Goal: Task Accomplishment & Management: Complete application form

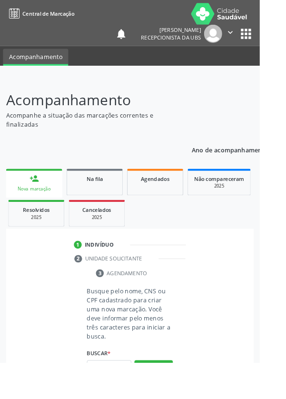
click at [120, 399] on input "text" at bounding box center [120, 405] width 49 height 16
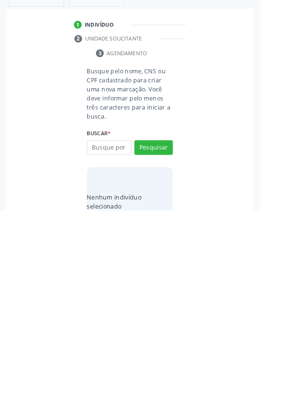
scroll to position [75, 0]
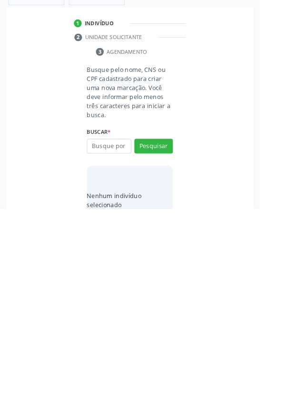
click at [123, 328] on input "text" at bounding box center [120, 330] width 49 height 16
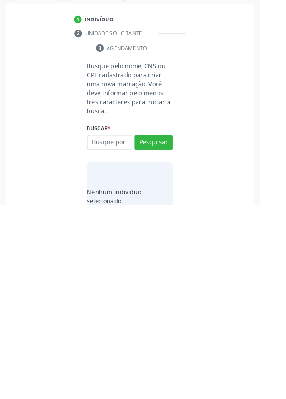
click at [44, 334] on div "Busque pelo nome, CNS ou CPF cadastrado para criar uma nova marcação. Você deve…" at bounding box center [143, 334] width 260 height 187
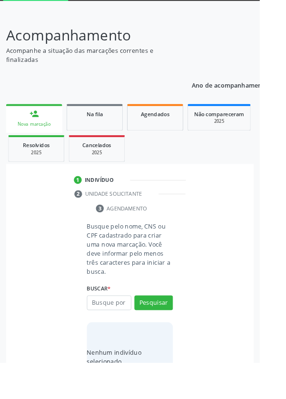
scroll to position [71, 0]
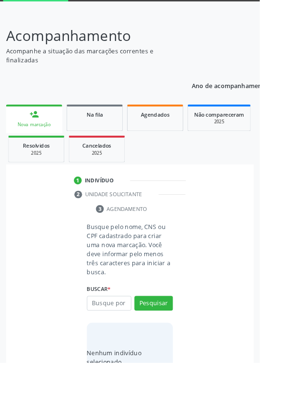
click at [11, 166] on link "Resolvidos 2025" at bounding box center [40, 164] width 62 height 30
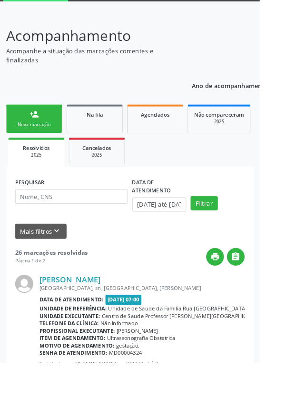
scroll to position [0, 0]
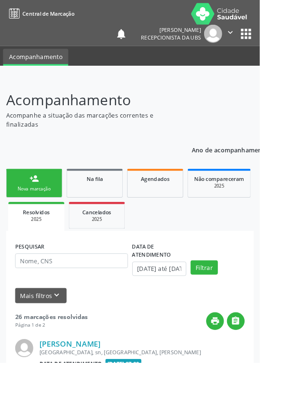
click at [41, 213] on link "person_add Nova marcação" at bounding box center [38, 202] width 62 height 32
click at [120, 197] on div "Na fila" at bounding box center [105, 197] width 48 height 10
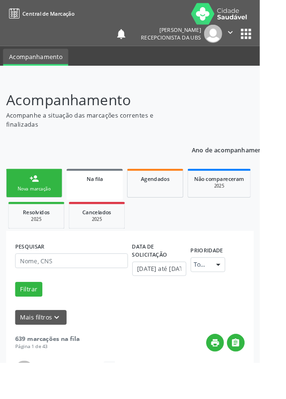
click at [49, 199] on link "person_add Nova marcação" at bounding box center [38, 202] width 62 height 32
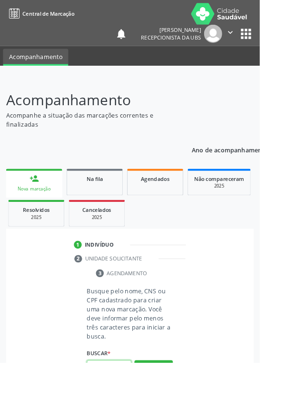
click at [128, 399] on input "text" at bounding box center [120, 405] width 49 height 16
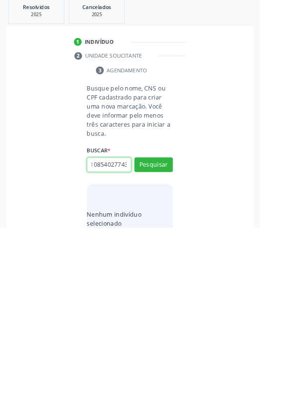
scroll to position [0, 17]
type input "708108540277432"
click at [178, 333] on button "Pesquisar" at bounding box center [169, 330] width 42 height 16
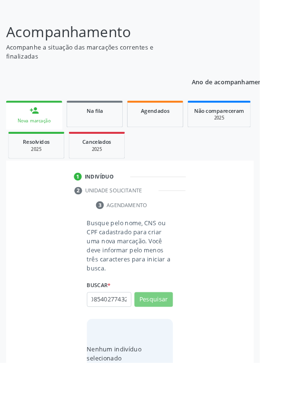
scroll to position [0, 0]
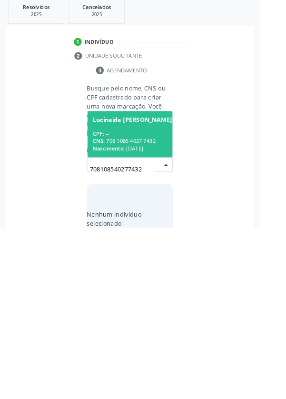
click at [134, 296] on div "CPF: --" at bounding box center [146, 296] width 88 height 8
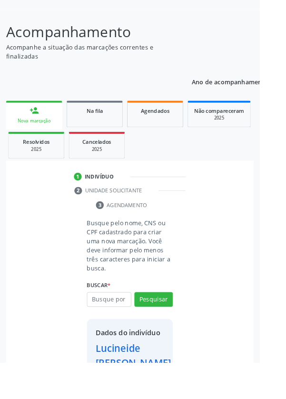
scroll to position [71, 0]
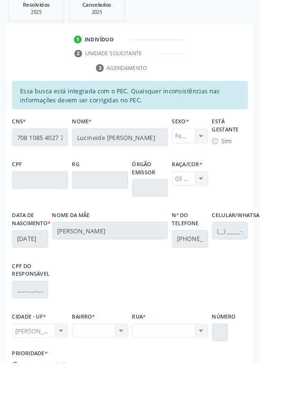
scroll to position [235, 0]
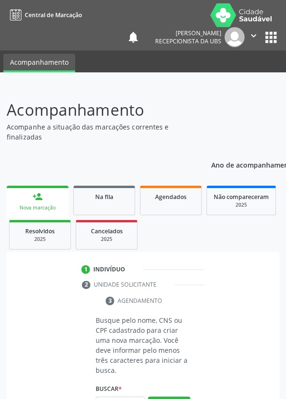
click at [128, 399] on input "text" at bounding box center [120, 405] width 49 height 16
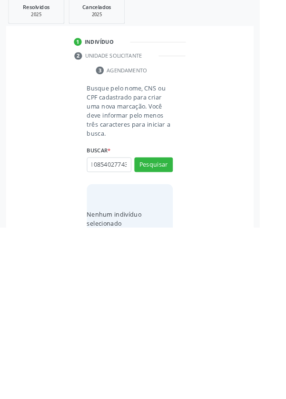
scroll to position [0, 17]
type input "708108540277432"
click at [171, 333] on button "Pesquisar" at bounding box center [169, 330] width 42 height 16
type input "708108540277432"
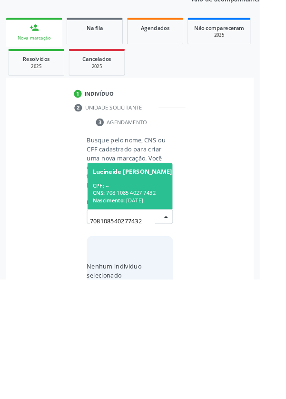
scroll to position [75, 0]
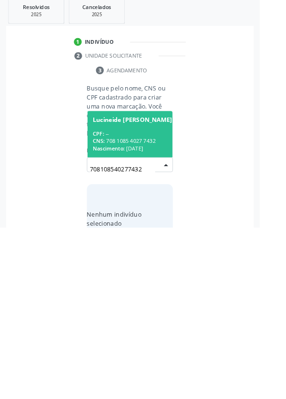
click at [139, 292] on div "CPF: --" at bounding box center [146, 296] width 88 height 8
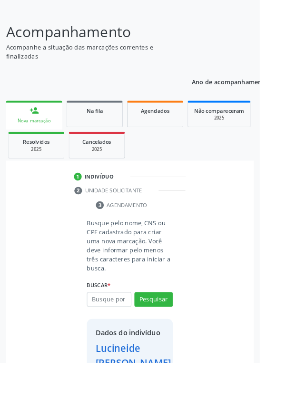
scroll to position [71, 0]
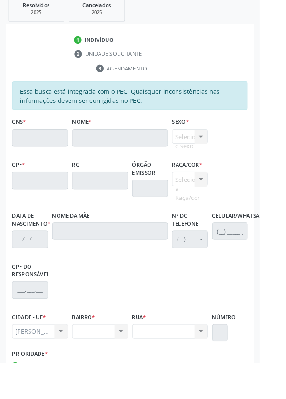
scroll to position [0, 0]
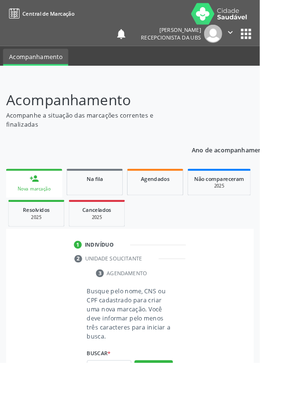
click at [126, 399] on input "text" at bounding box center [120, 405] width 49 height 16
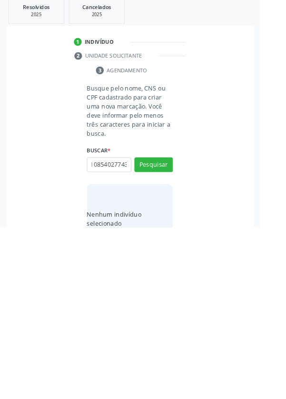
scroll to position [0, 17]
type input "708108540277432"
click at [185, 336] on button "Pesquisar" at bounding box center [169, 330] width 42 height 16
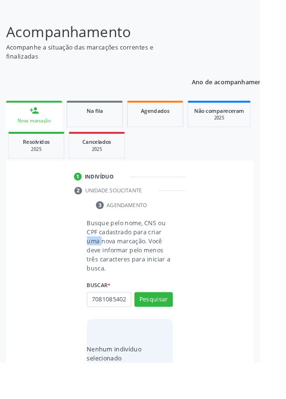
click at [252, 319] on div "Busque pelo nome, CNS ou CPF cadastrado para criar uma nova marcação. Você deve…" at bounding box center [143, 334] width 260 height 187
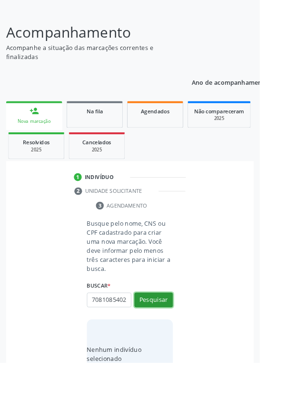
click at [182, 333] on button "Pesquisar" at bounding box center [169, 331] width 42 height 16
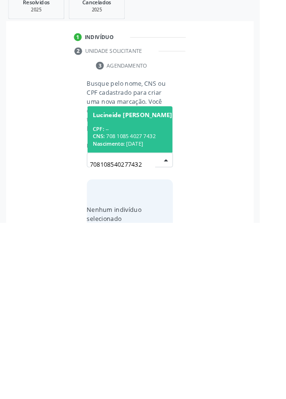
scroll to position [75, 0]
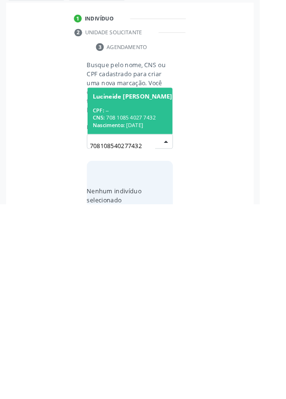
click at [24, 237] on div "1 Indivíduo 2 Unidade solicitante 3 Agendamento Busque pelo nome, CNS ou CPF ca…" at bounding box center [143, 310] width 273 height 247
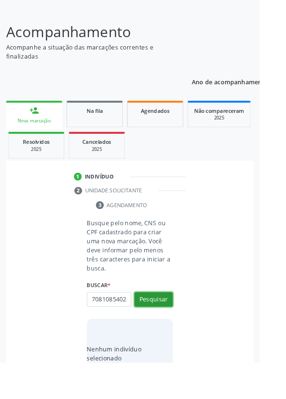
click at [170, 325] on button "Pesquisar" at bounding box center [169, 330] width 42 height 16
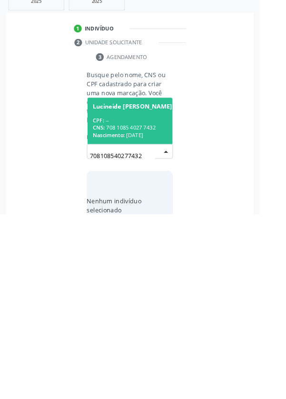
click at [155, 300] on div "CNS: 708 1085 4027 7432" at bounding box center [146, 304] width 88 height 8
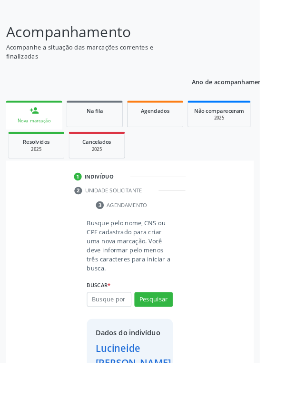
scroll to position [71, 0]
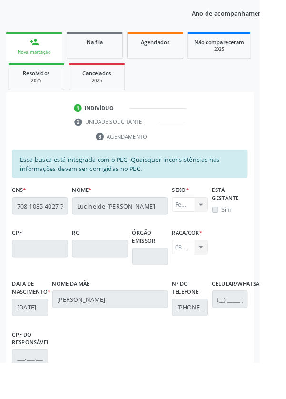
scroll to position [226, 0]
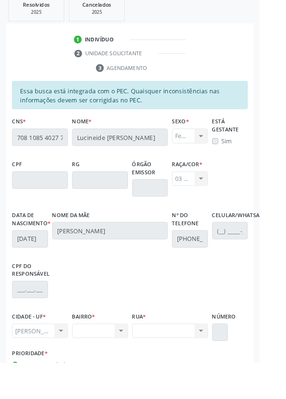
click at [153, 102] on div "Essa busca está integrada com o PEC. Quaisquer inconsistências nas informações …" at bounding box center [143, 104] width 260 height 31
click at [174, 94] on div "Essa busca está integrada com o PEC. Quaisquer inconsistências nas informações …" at bounding box center [143, 104] width 260 height 31
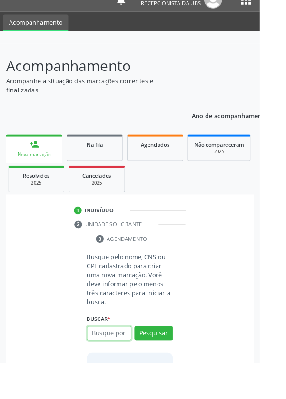
click at [124, 368] on input "text" at bounding box center [120, 367] width 49 height 16
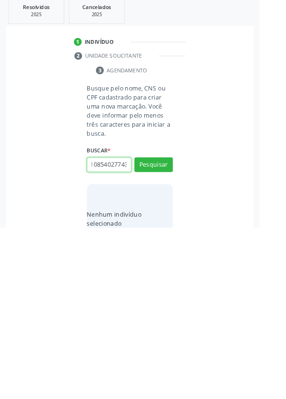
scroll to position [0, 17]
type input "708108540277432"
click at [175, 335] on button "Pesquisar" at bounding box center [169, 330] width 42 height 16
type input "708108540277432"
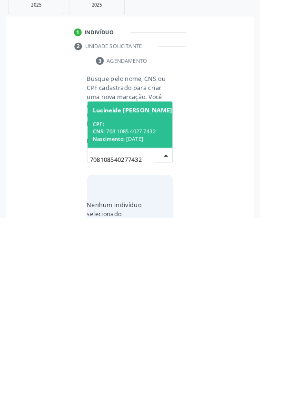
scroll to position [75, 0]
click at [52, 374] on div "Busque pelo nome, CNS ou CPF cadastrado para criar uma nova marcação. Você deve…" at bounding box center [143, 334] width 260 height 187
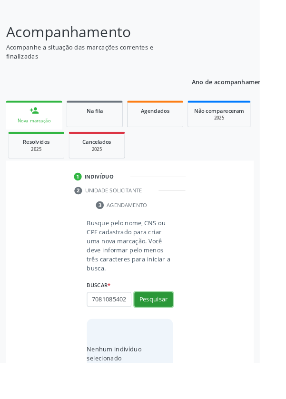
click at [177, 332] on button "Pesquisar" at bounding box center [169, 330] width 42 height 16
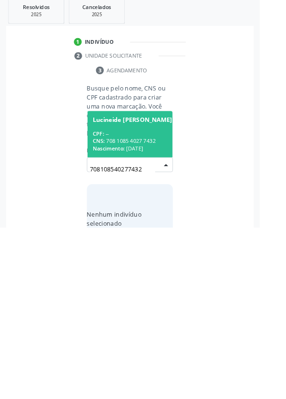
click at [26, 348] on div "Busque pelo nome, CNS ou CPF cadastrado para criar uma nova marcação. Você deve…" at bounding box center [143, 334] width 260 height 187
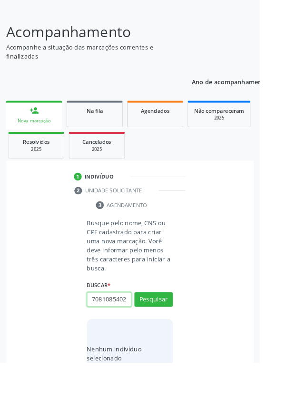
click at [138, 327] on input "708108540277432" at bounding box center [120, 330] width 49 height 16
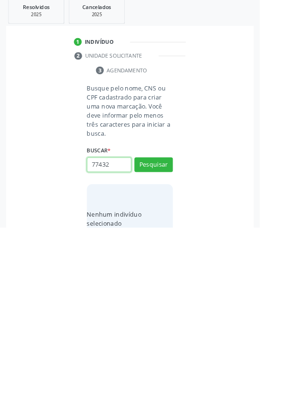
click at [132, 328] on input "77432" at bounding box center [120, 330] width 49 height 16
type input "7"
type input "708501391954470"
click at [184, 327] on button "Pesquisar" at bounding box center [169, 330] width 42 height 16
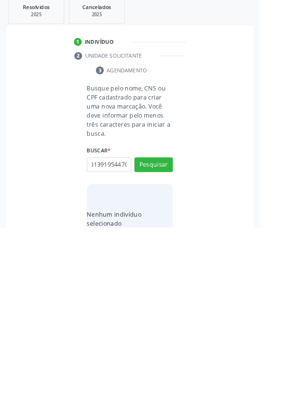
type input "708501391954470"
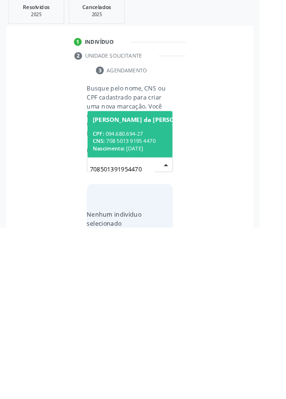
scroll to position [75, 0]
click at [163, 304] on div "CNS: 708 5013 9195 4470" at bounding box center [162, 304] width 121 height 8
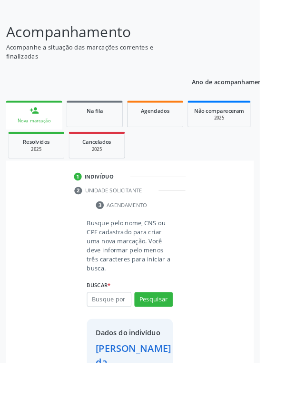
scroll to position [86, 0]
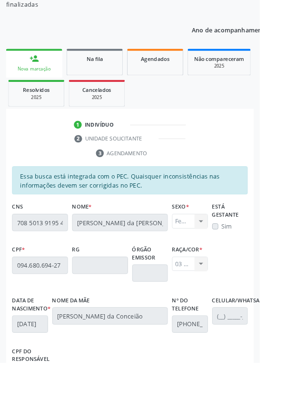
scroll to position [226, 0]
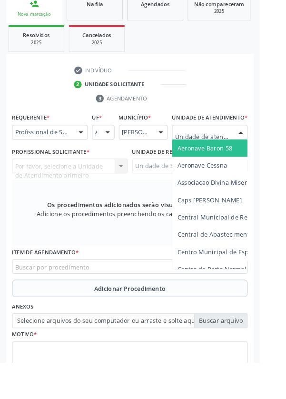
scroll to position [222, 0]
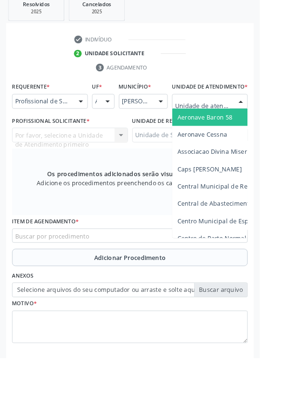
type input "Rua n"
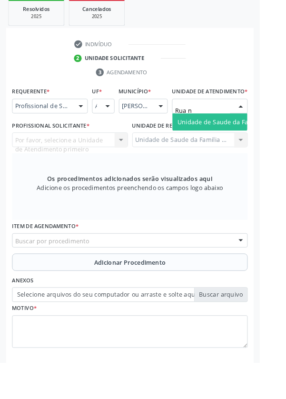
click at [234, 139] on span "Unidade de Saude da Familia Rua [GEOGRAPHIC_DATA]" at bounding box center [284, 134] width 177 height 9
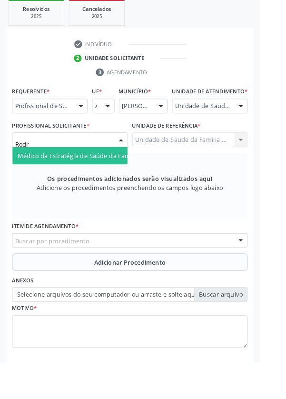
type input "Rodri"
click at [102, 176] on span "Médico da Estratégia de Saúde da Família - Rodrigo Paranhos de Melo" at bounding box center [117, 171] width 194 height 9
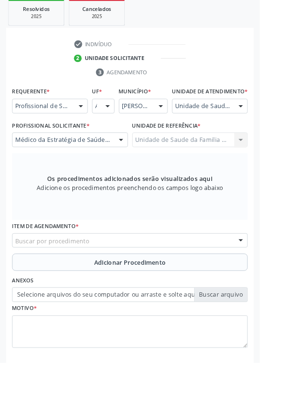
click at [163, 273] on div "Buscar por procedimento" at bounding box center [143, 265] width 260 height 16
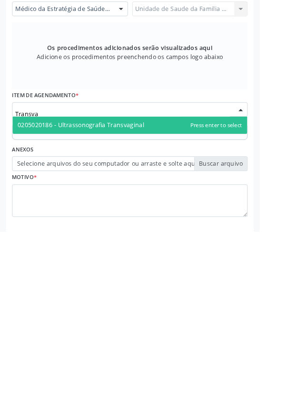
click at [141, 292] on span "0205020186 - Ultrassonografia Transvaginal" at bounding box center [143, 282] width 259 height 19
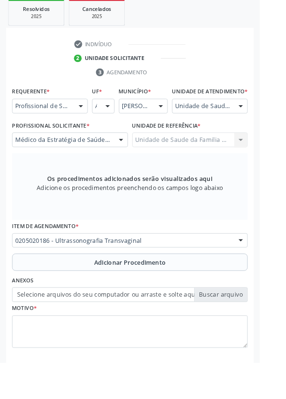
click at [164, 292] on span "Adicionar Procedimento" at bounding box center [143, 289] width 79 height 10
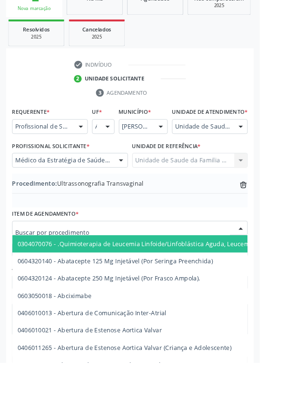
scroll to position [199, 0]
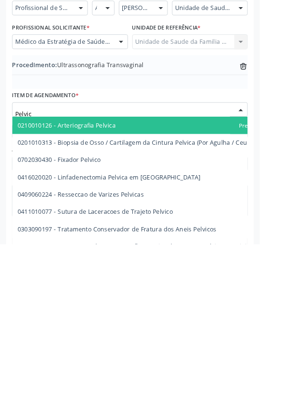
type input "Pelvica"
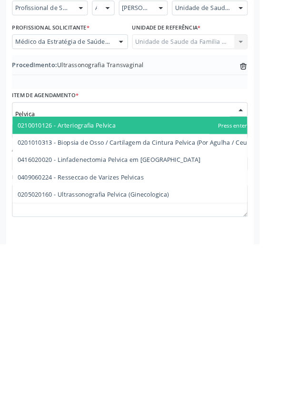
click at [164, 349] on span "0205020160 - Ultrassonografia Pelvica (Ginecologica)" at bounding box center [103, 344] width 167 height 9
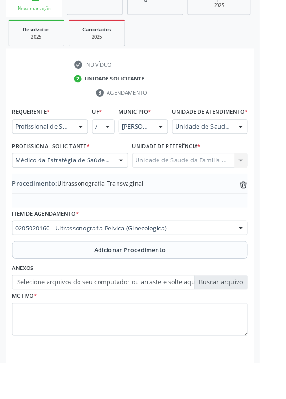
click at [171, 280] on span "Adicionar Procedimento" at bounding box center [143, 276] width 79 height 10
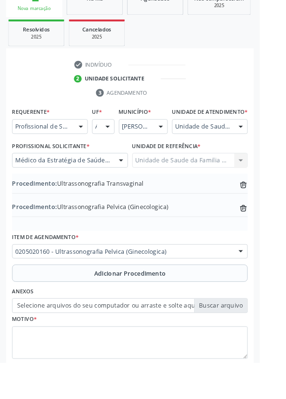
click at [246, 345] on label "Selecione arquivos do seu computador ou arraste e solte aqui" at bounding box center [143, 337] width 260 height 16
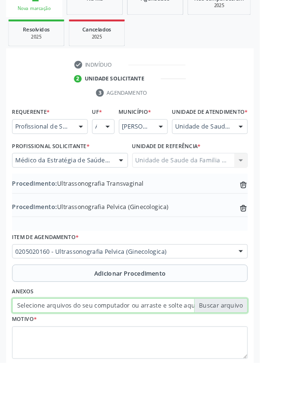
click at [246, 345] on input "Selecione arquivos do seu computador ou arraste e solte aqui" at bounding box center [143, 337] width 260 height 16
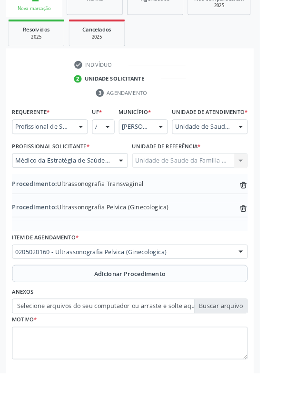
type input "C:\fakepath\17601004509108935158385799277019.jpg"
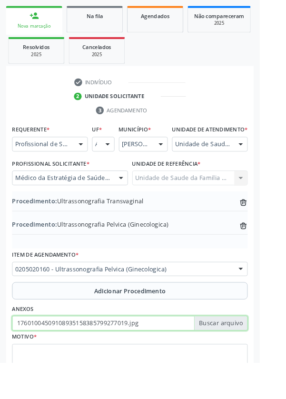
scroll to position [174, 0]
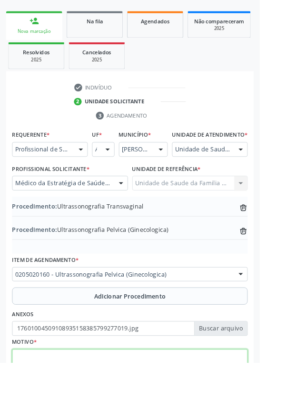
click at [145, 399] on textarea at bounding box center [143, 403] width 260 height 36
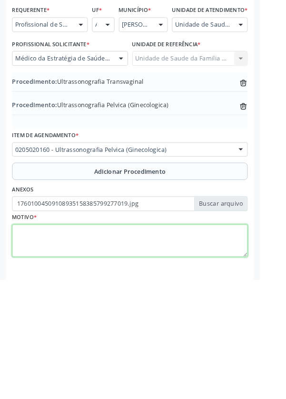
scroll to position [224, 0]
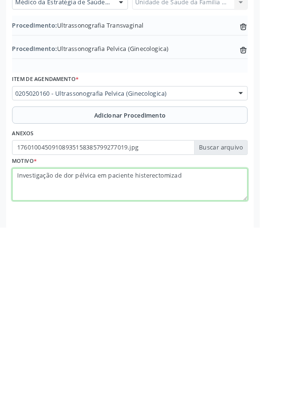
type textarea "Investigação de dor pélvica em paciente histerectomizada"
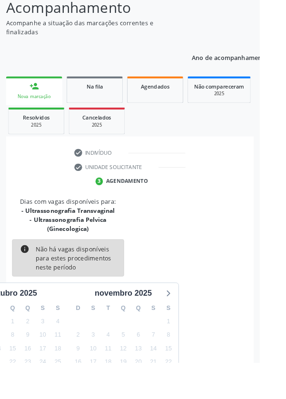
scroll to position [99, 0]
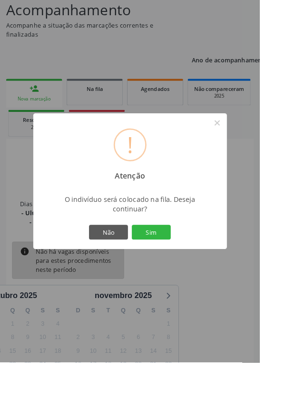
click at [188, 264] on button "Sim" at bounding box center [166, 256] width 43 height 16
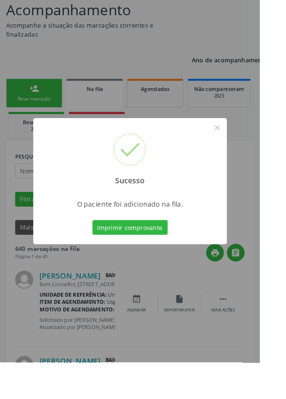
scroll to position [0, 0]
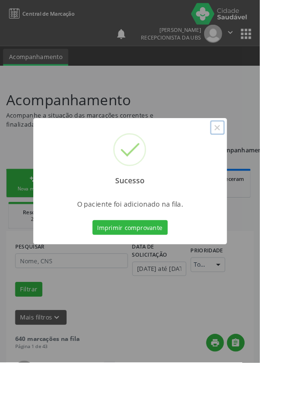
click at [248, 149] on button "×" at bounding box center [240, 141] width 16 height 16
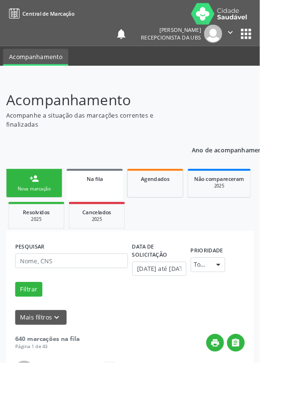
click at [45, 209] on div "Nova marcação" at bounding box center [38, 207] width 48 height 7
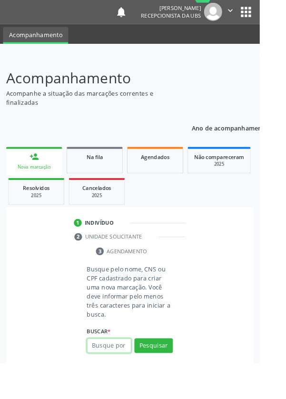
click at [123, 379] on input "text" at bounding box center [120, 381] width 49 height 16
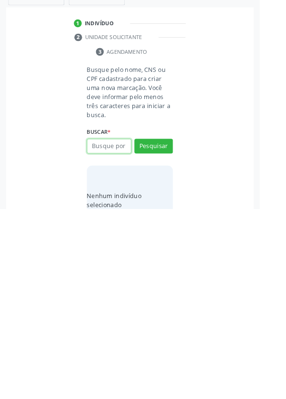
scroll to position [75, 0]
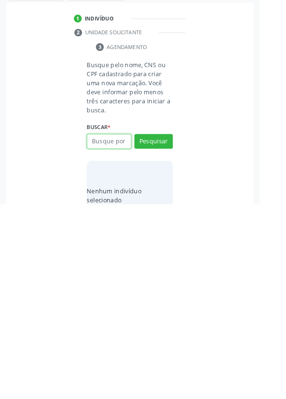
click at [135, 331] on input "text" at bounding box center [120, 330] width 49 height 16
click at [128, 331] on input "text" at bounding box center [120, 330] width 49 height 16
type input "11685496474"
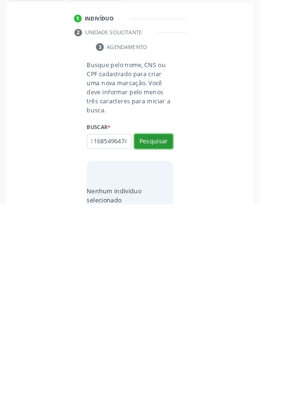
click at [170, 333] on button "Pesquisar" at bounding box center [169, 330] width 42 height 16
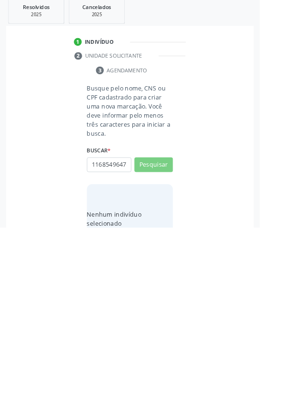
scroll to position [75, 0]
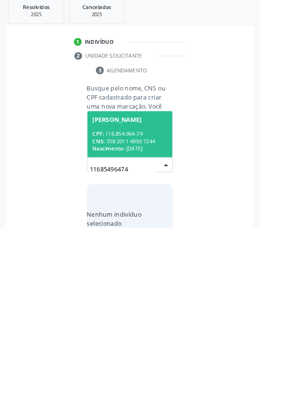
click at [154, 305] on div "CNS: 708 2011 4993 7244" at bounding box center [143, 304] width 82 height 8
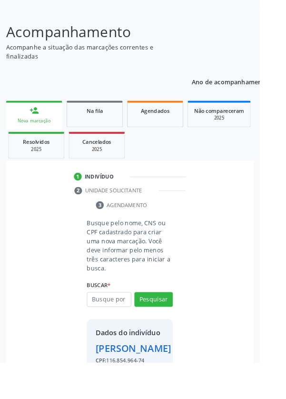
scroll to position [71, 0]
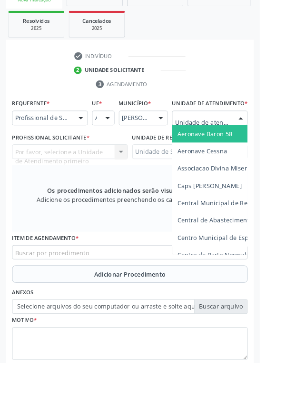
scroll to position [224, 0]
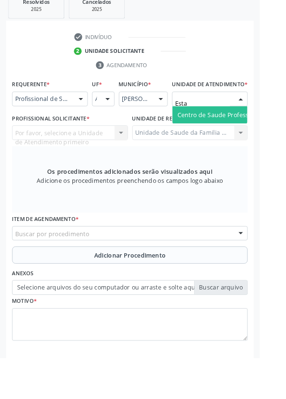
type input "Estac"
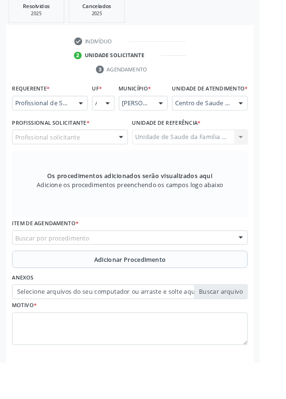
click at [108, 159] on div "Profissional solicitante" at bounding box center [77, 151] width 128 height 16
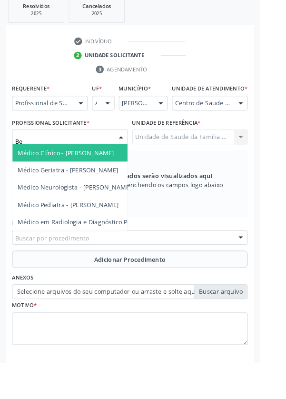
type input "B"
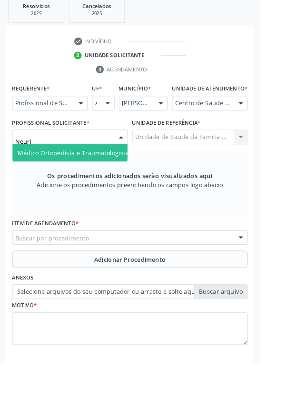
type input "Neuriv"
click at [117, 173] on span "Médico Ortopedista e Traumatologista - Neurivan Calado Barbosa" at bounding box center [127, 168] width 214 height 9
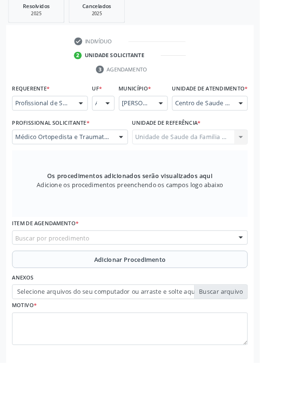
click at [153, 269] on div "Buscar por procedimento" at bounding box center [143, 262] width 260 height 16
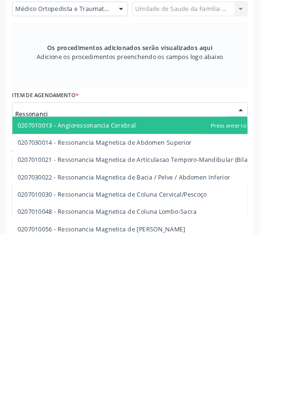
type input "Ressonancia"
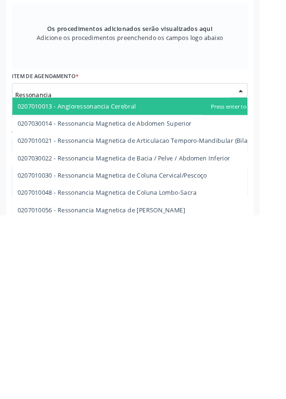
click at [210, 379] on span "0207010048 - Ressonancia Magnetica de Coluna Lombo-Sacra" at bounding box center [118, 374] width 197 height 9
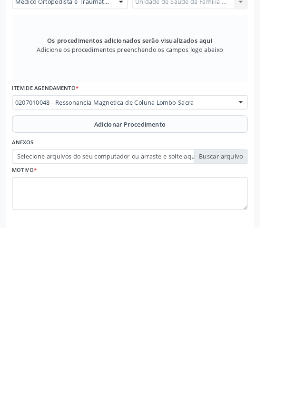
scroll to position [225, 0]
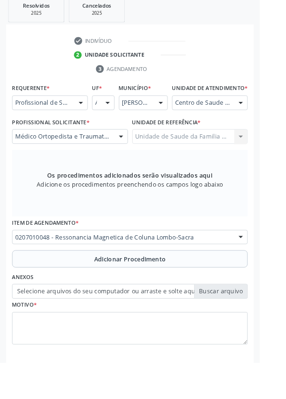
click at [181, 291] on span "Adicionar Procedimento" at bounding box center [143, 286] width 79 height 10
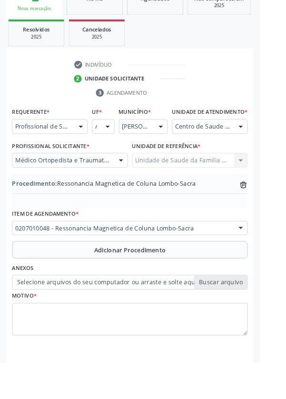
click at [247, 319] on label "Selecione arquivos do seu computador ou arraste e solte aqui" at bounding box center [143, 311] width 260 height 16
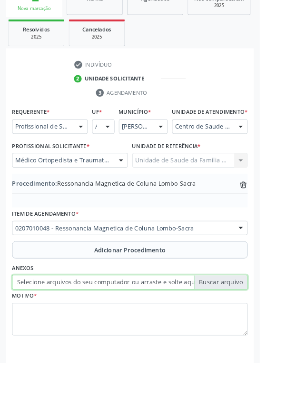
click at [247, 319] on input "Selecione arquivos do seu computador ou arraste e solte aqui" at bounding box center [143, 311] width 260 height 16
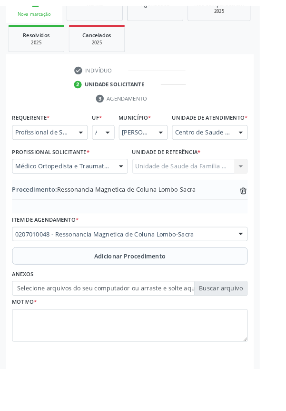
scroll to position [186, 0]
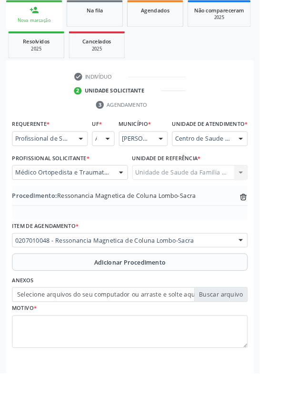
type input "C:\fakepath\17601007811184054503933658980848.jpg"
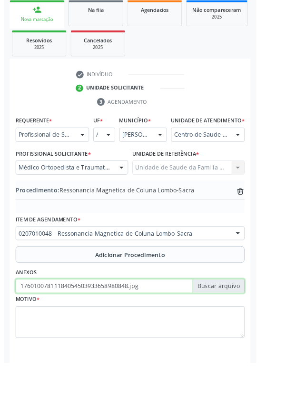
scroll to position [199, 0]
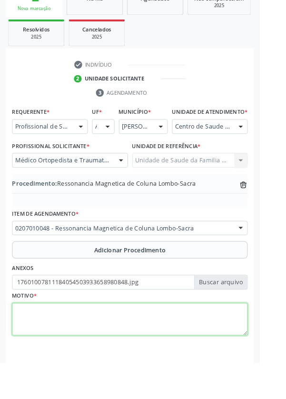
click at [81, 354] on textarea at bounding box center [143, 352] width 260 height 36
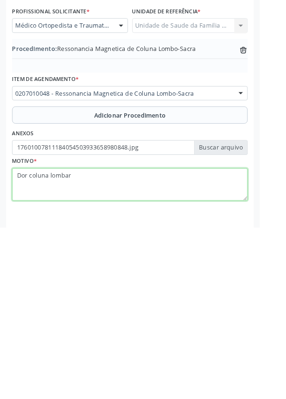
type textarea "Dor coluna lombar"
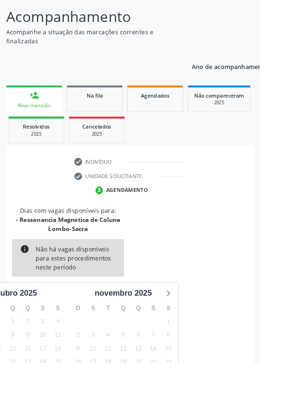
scroll to position [89, 0]
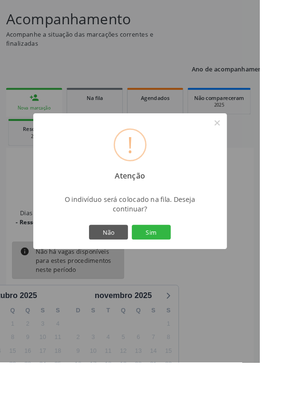
click at [188, 264] on button "Sim" at bounding box center [166, 256] width 43 height 16
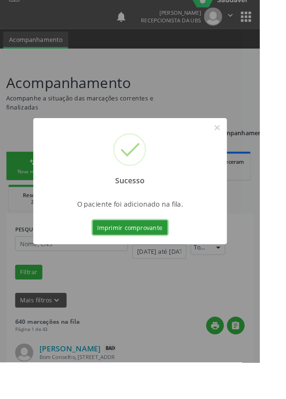
scroll to position [50, 0]
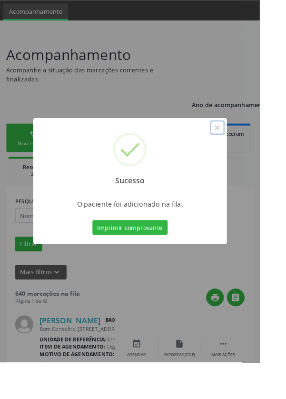
click at [248, 149] on button "×" at bounding box center [240, 141] width 16 height 16
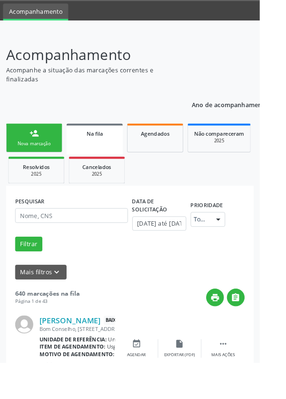
click at [35, 147] on div "person_add" at bounding box center [37, 147] width 10 height 10
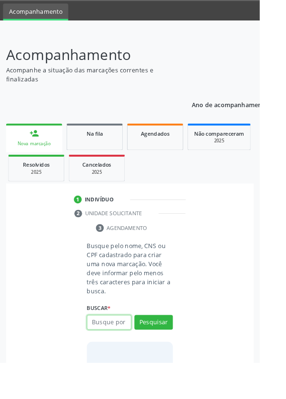
click at [124, 353] on input "text" at bounding box center [120, 355] width 49 height 16
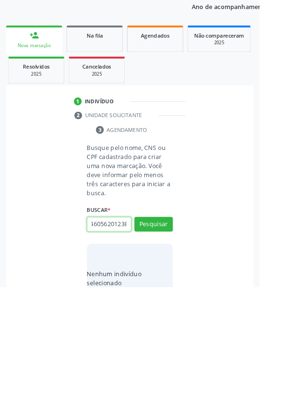
scroll to position [0, 17]
type input "704605620123822"
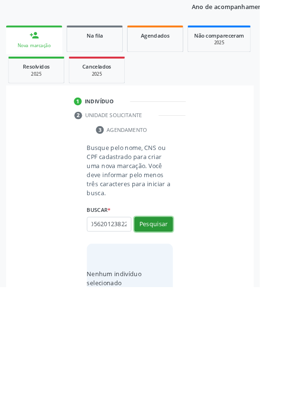
click at [182, 329] on button "Pesquisar" at bounding box center [169, 330] width 42 height 16
type input "704605620123822"
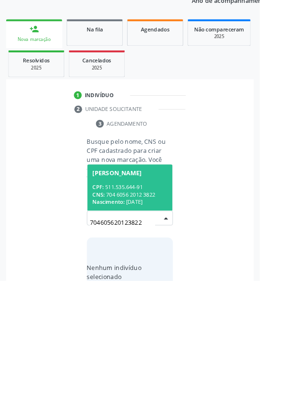
scroll to position [75, 0]
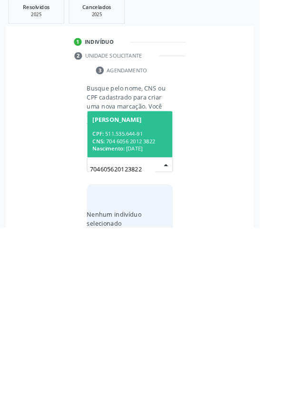
click at [162, 286] on span "Rita de Cassia do Nascimento CPF: 511.535.644-91 CNS: 704 6056 2012 3822 Nascim…" at bounding box center [143, 296] width 94 height 51
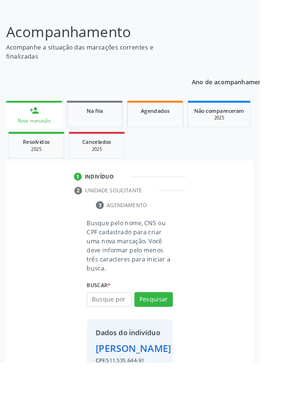
scroll to position [71, 0]
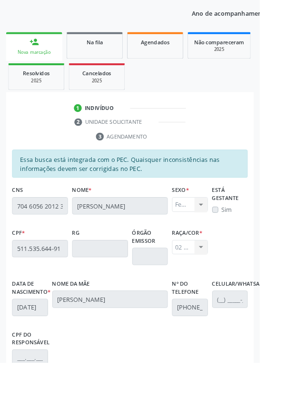
scroll to position [226, 0]
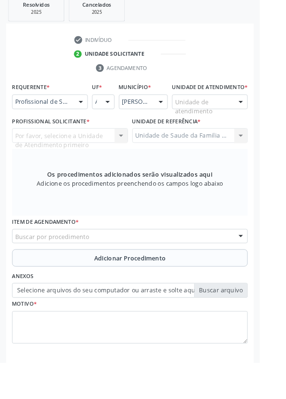
scroll to position [184, 0]
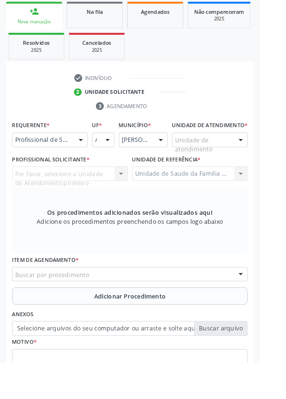
click at [37, 199] on div "Por favor, selecione a Unidade de Atendimento primeiro Nenhum resultado encontr…" at bounding box center [77, 191] width 128 height 16
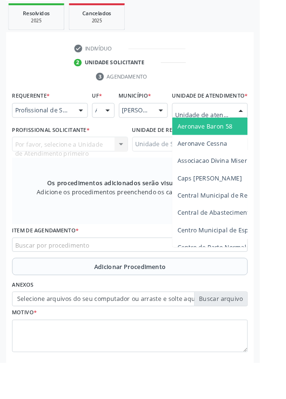
scroll to position [226, 0]
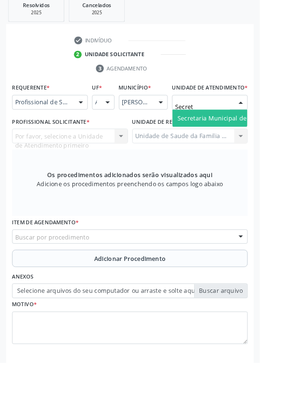
type input "Secreta"
click at [255, 134] on span "Secretaria Municipal de Saude" at bounding box center [245, 129] width 98 height 9
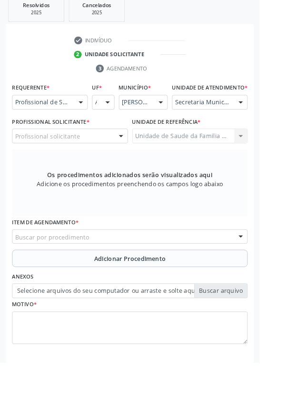
click at [102, 156] on div "Profissional solicitante" at bounding box center [77, 150] width 128 height 16
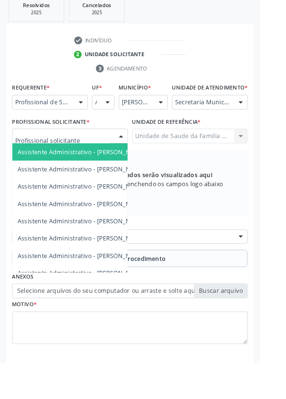
type input "Q"
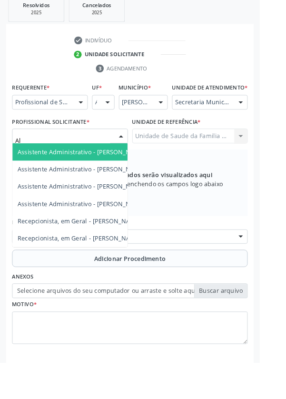
type input "A"
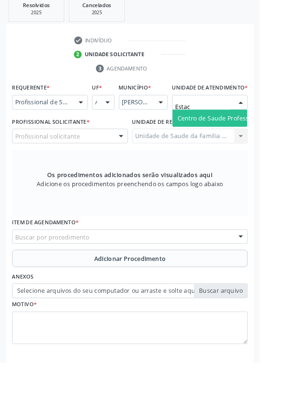
type input "Estaci"
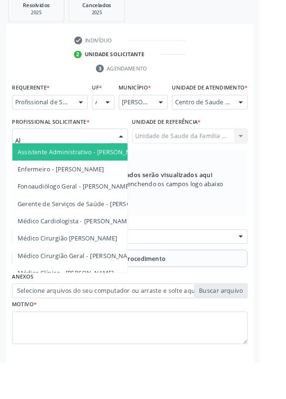
type input "A"
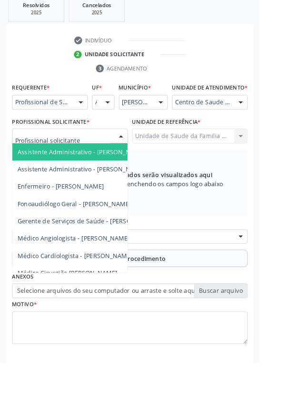
click at [84, 117] on div at bounding box center [89, 113] width 14 height 16
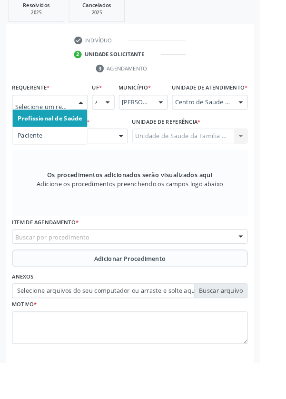
click at [59, 153] on span "Paciente" at bounding box center [55, 149] width 82 height 19
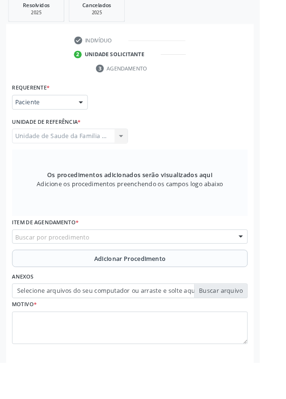
click at [191, 255] on div "Buscar por procedimento" at bounding box center [143, 261] width 260 height 16
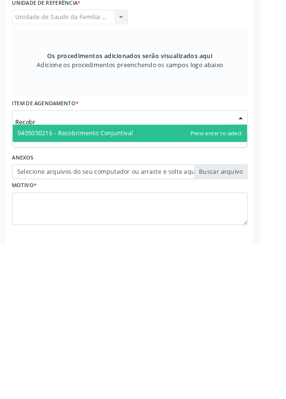
type input "Recobri"
click at [151, 278] on span "0405050216 - Recobrimento Conjuntival" at bounding box center [143, 277] width 259 height 19
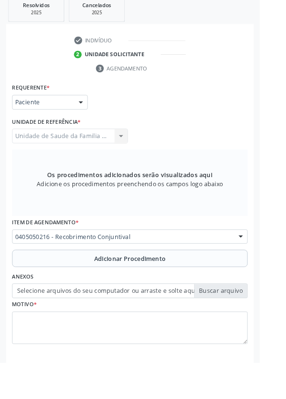
click at [175, 283] on span "Adicionar Procedimento" at bounding box center [143, 285] width 79 height 10
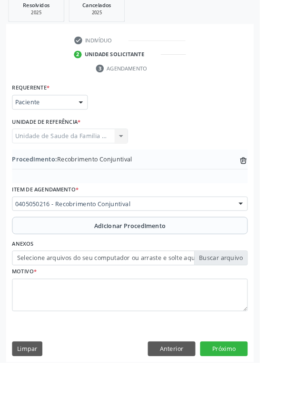
scroll to position [190, 0]
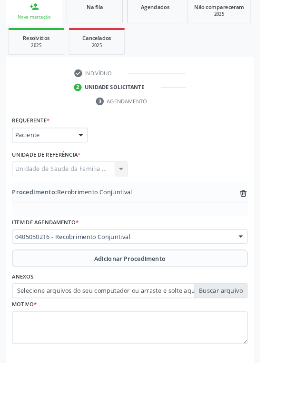
click at [250, 312] on label "Selecione arquivos do seu computador ou arraste e solte aqui" at bounding box center [143, 320] width 260 height 16
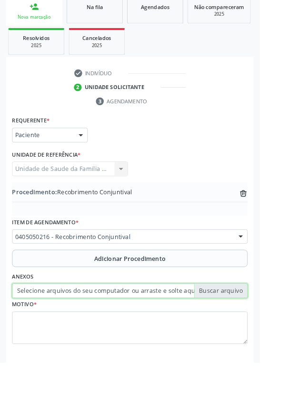
click at [250, 312] on input "Selecione arquivos do seu computador ou arraste e solte aqui" at bounding box center [143, 320] width 260 height 16
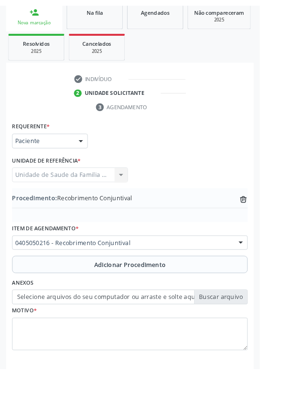
scroll to position [177, 0]
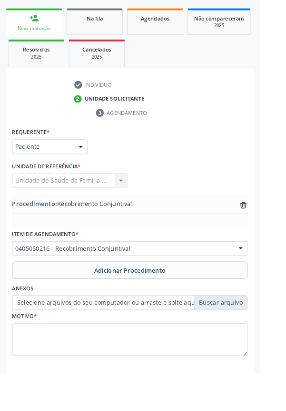
type input "C:\fakepath\17601014420527068500271097538614.jpg"
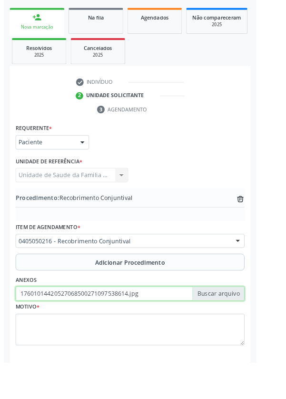
scroll to position [190, 0]
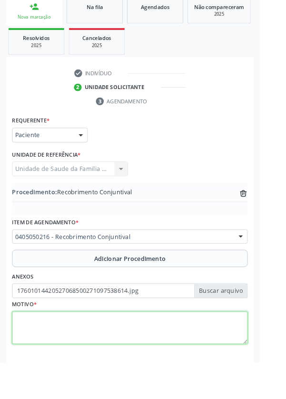
click at [89, 352] on textarea at bounding box center [143, 361] width 260 height 36
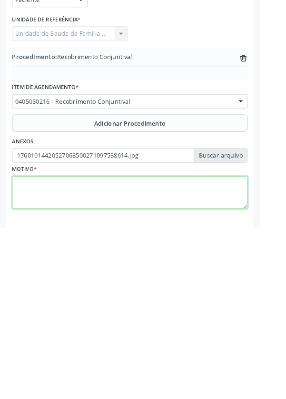
click at [75, 352] on textarea at bounding box center [143, 361] width 260 height 36
type textarea "Transtorno não especificado da conjuntiva"
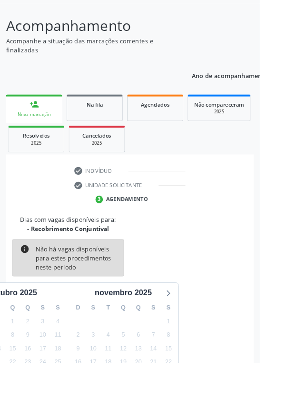
scroll to position [79, 0]
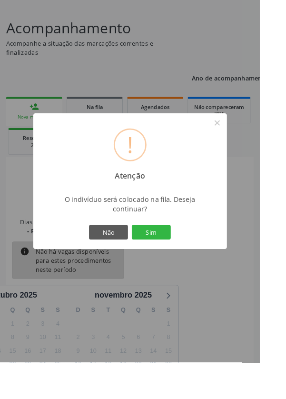
click at [188, 264] on button "Sim" at bounding box center [166, 256] width 43 height 16
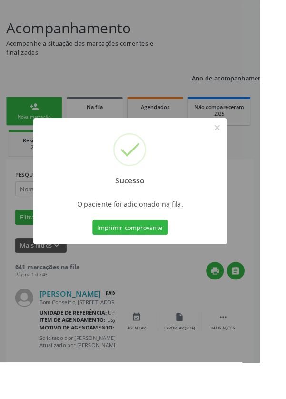
scroll to position [0, 0]
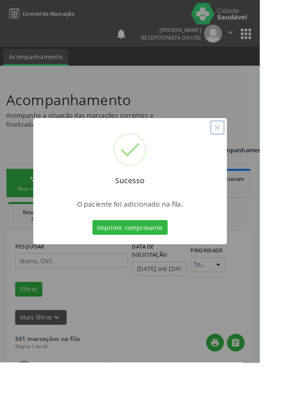
click at [248, 149] on button "×" at bounding box center [240, 141] width 16 height 16
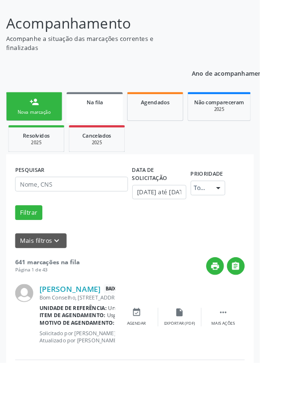
scroll to position [89, 0]
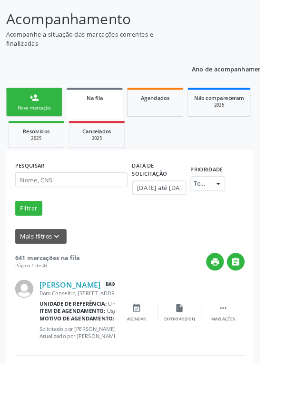
click at [44, 114] on link "person_add Nova marcação" at bounding box center [38, 113] width 62 height 32
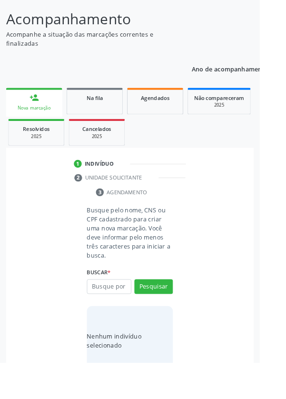
scroll to position [75, 0]
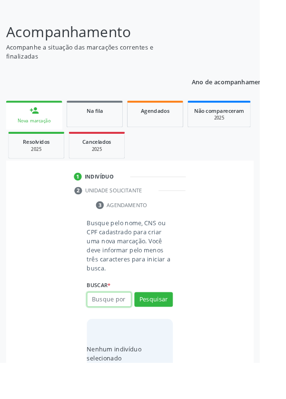
click at [132, 327] on input "text" at bounding box center [120, 330] width 49 height 16
